Goal: Find specific page/section: Find specific page/section

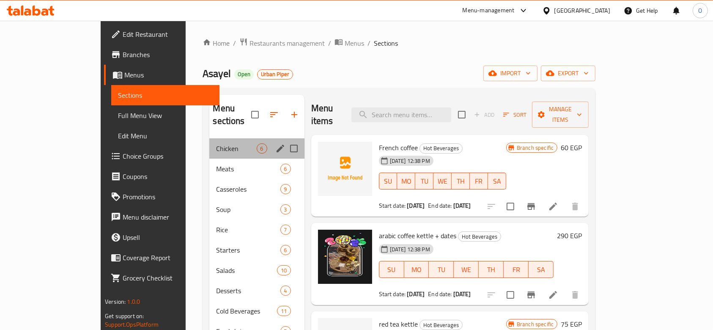
click at [209, 144] on div "Chicken 6" at bounding box center [256, 148] width 95 height 20
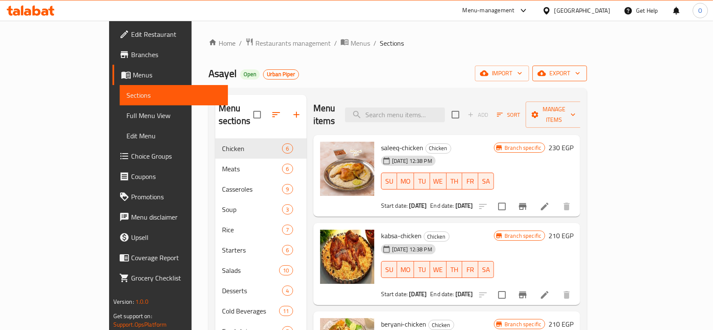
click at [546, 77] on icon "button" at bounding box center [541, 73] width 8 height 8
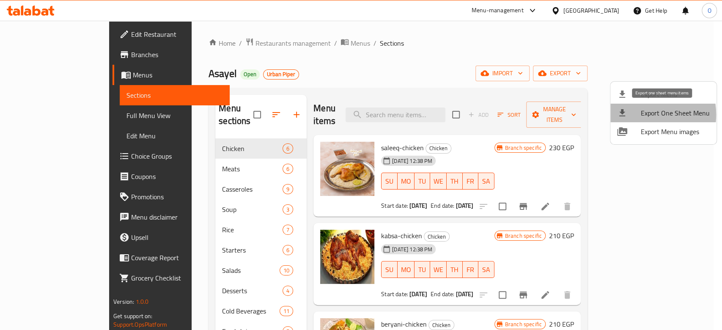
click at [636, 115] on div at bounding box center [629, 113] width 24 height 10
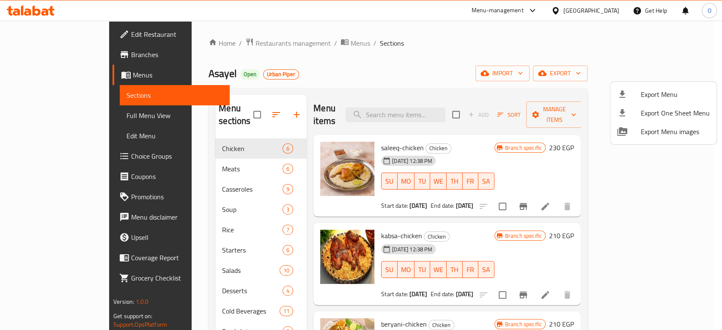
click at [155, 74] on div at bounding box center [361, 165] width 722 height 330
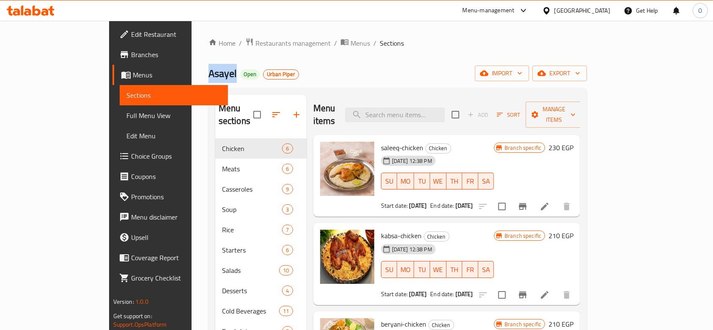
click at [208, 74] on span "Asayel" at bounding box center [222, 73] width 28 height 19
copy span "Asayel"
click at [255, 42] on span "Restaurants management" at bounding box center [292, 43] width 75 height 10
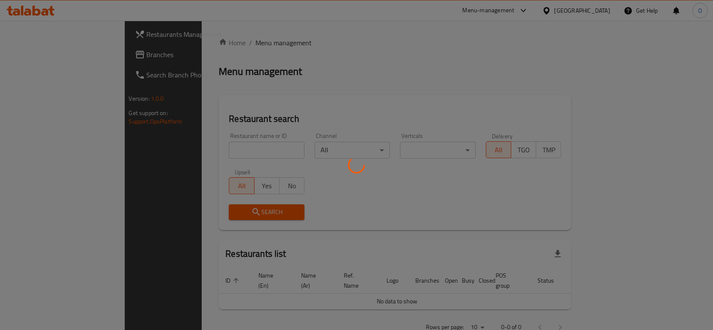
click at [221, 149] on div at bounding box center [356, 165] width 713 height 330
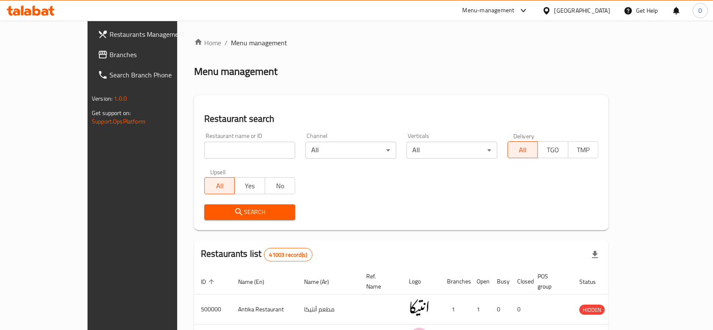
click at [213, 150] on input "search" at bounding box center [249, 150] width 91 height 17
paste input "705057"
type input "705057"
click button "Search" at bounding box center [249, 212] width 91 height 16
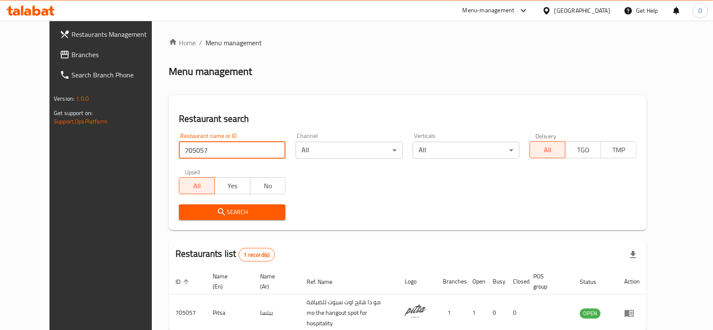
scroll to position [40, 0]
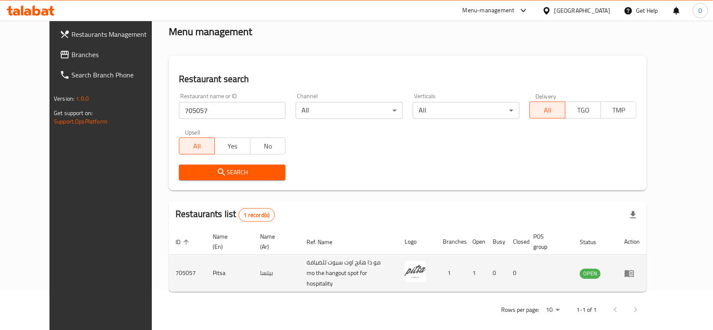
click at [206, 266] on td "Pitsa" at bounding box center [229, 273] width 47 height 37
copy td "Pitsa"
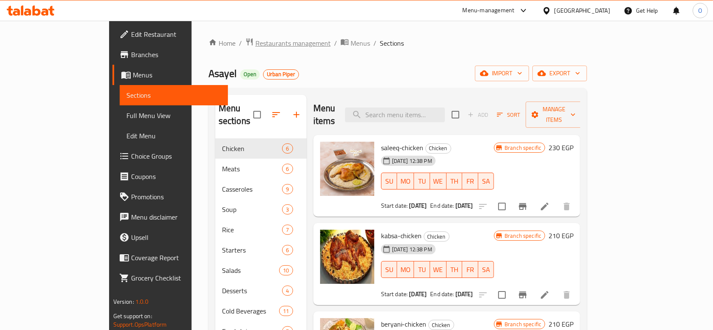
click at [255, 44] on span "Restaurants management" at bounding box center [292, 43] width 75 height 10
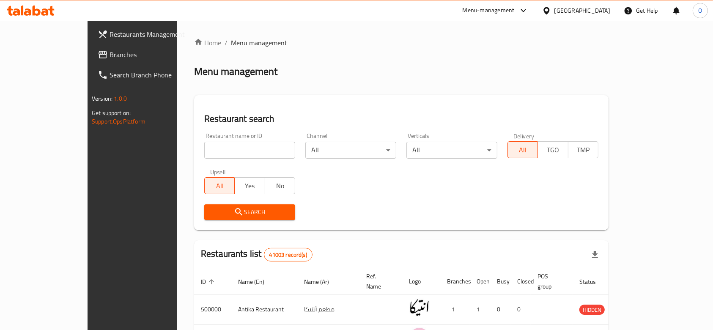
click at [204, 151] on input "search" at bounding box center [249, 150] width 91 height 17
paste input "Al fath"
type input "Al fath"
click button "Search" at bounding box center [249, 212] width 91 height 16
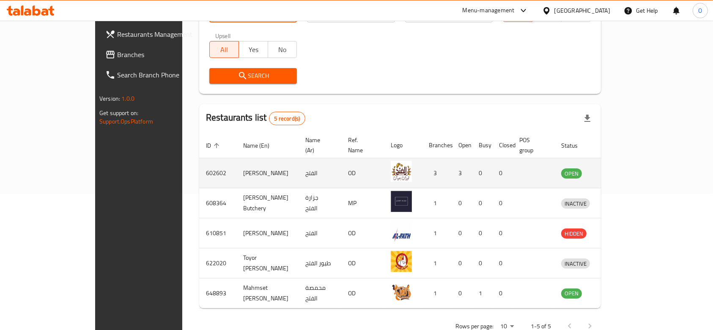
scroll to position [149, 0]
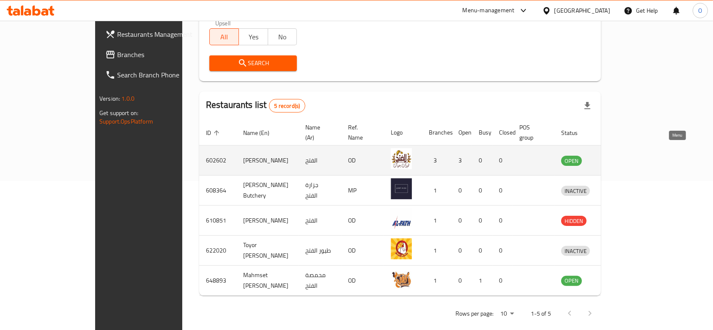
click at [616, 157] on icon "enhanced table" at bounding box center [611, 160] width 9 height 7
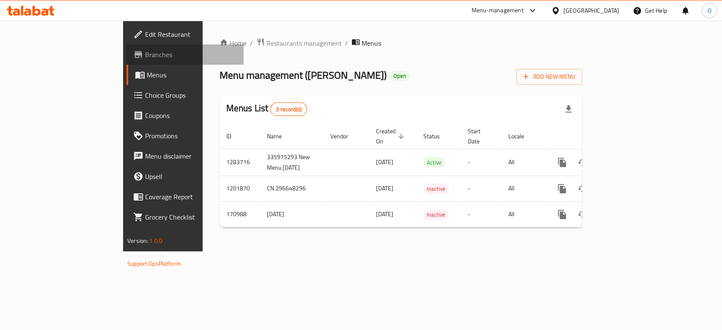
click at [145, 58] on span "Branches" at bounding box center [191, 54] width 92 height 10
